Goal: Download file/media

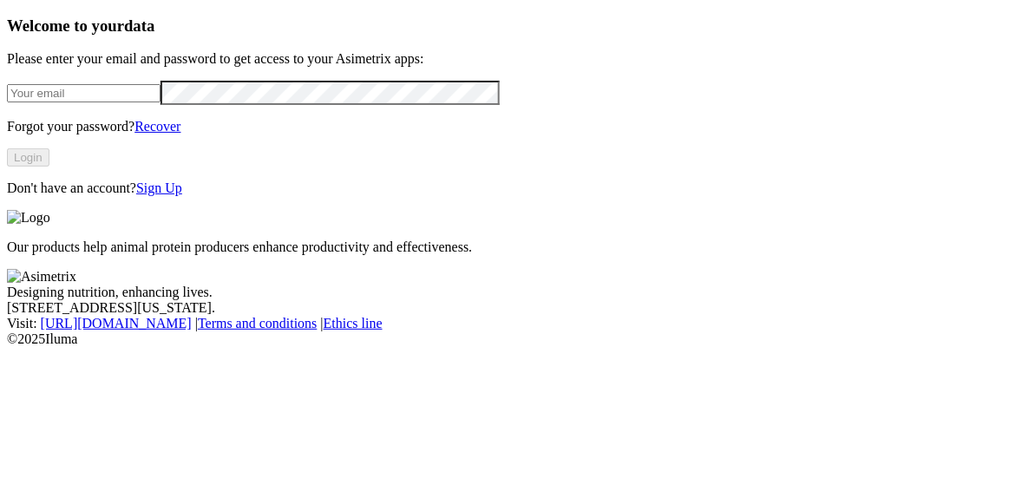
type input "[PERSON_NAME][EMAIL_ADDRESS][DOMAIN_NAME]"
click at [49, 167] on button "Login" at bounding box center [28, 157] width 42 height 18
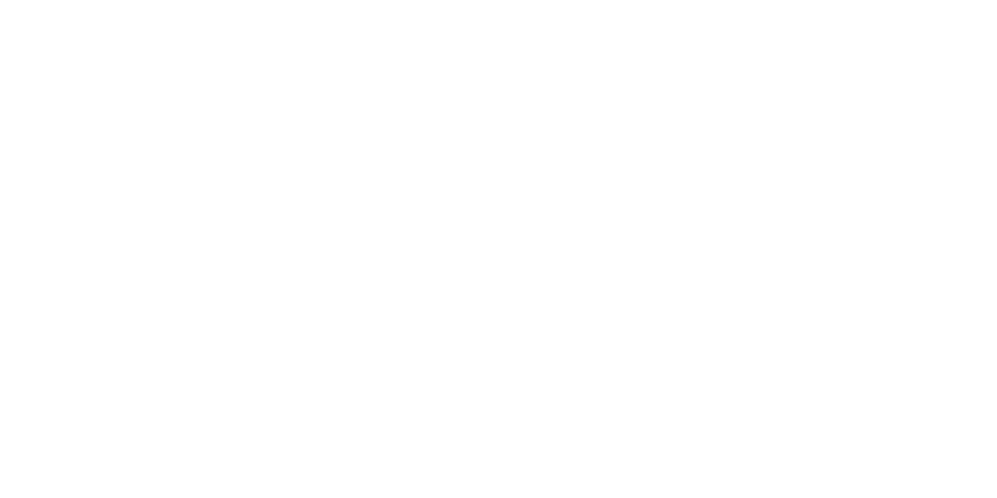
scroll to position [60, 0]
